Goal: Information Seeking & Learning: Learn about a topic

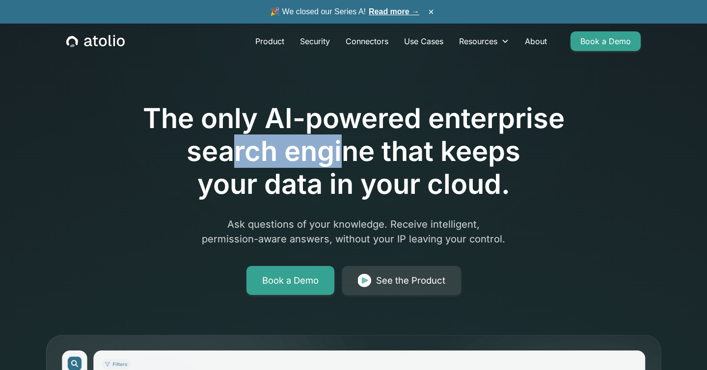
drag, startPoint x: 230, startPoint y: 150, endPoint x: 397, endPoint y: 163, distance: 167.9
click at [397, 163] on h1 "The only AI-powered enterprise search engine that keeps your data in your cloud." at bounding box center [353, 151] width 503 height 99
click at [394, 163] on h1 "The only AI-powered enterprise search engine that keeps your data in your cloud." at bounding box center [353, 151] width 503 height 99
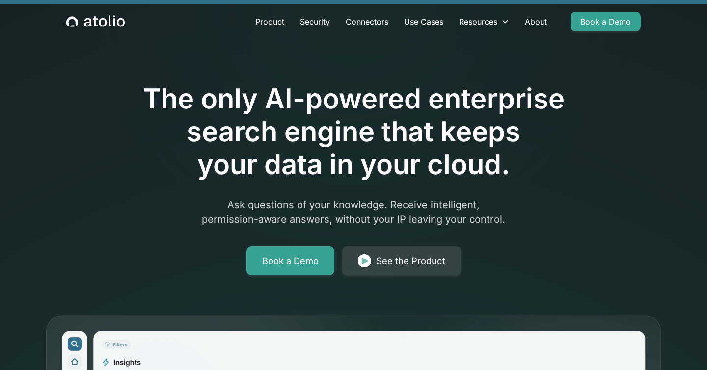
scroll to position [173, 0]
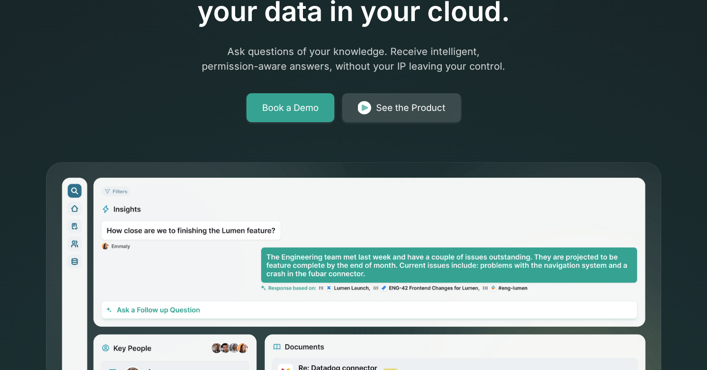
click at [402, 112] on div "See the Product" at bounding box center [410, 108] width 69 height 14
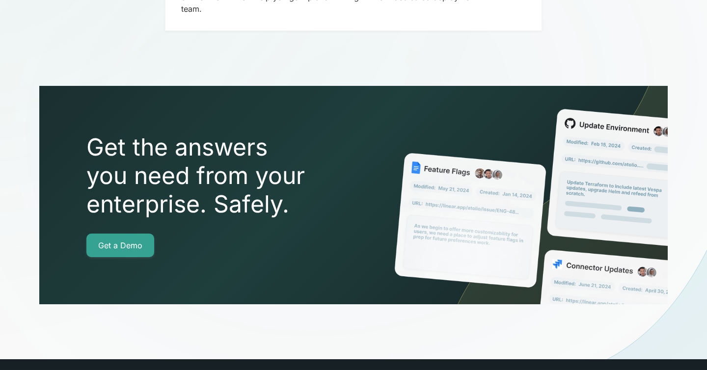
scroll to position [3053, 0]
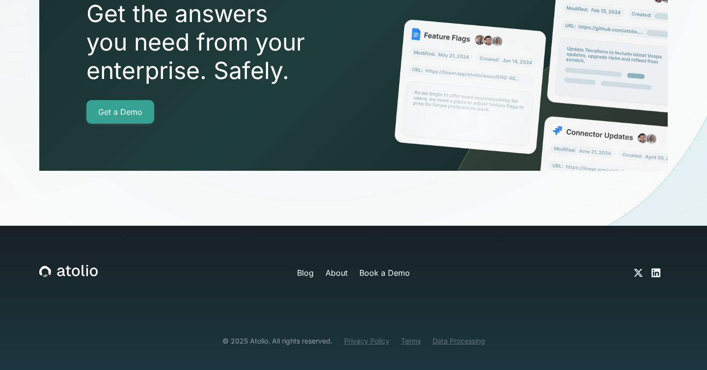
drag, startPoint x: 98, startPoint y: 254, endPoint x: 31, endPoint y: 252, distance: 66.3
click at [31, 252] on div at bounding box center [353, 141] width 707 height 488
click at [69, 265] on icon at bounding box center [68, 271] width 58 height 13
